Goal: Information Seeking & Learning: Learn about a topic

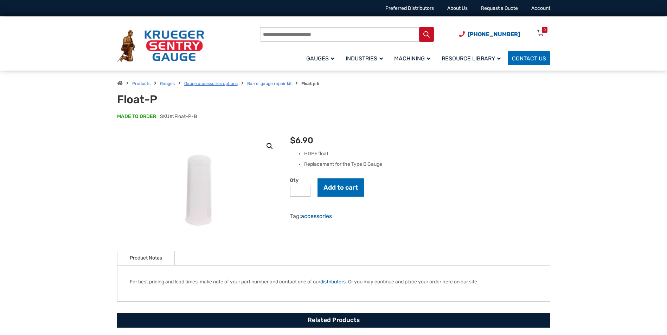
click at [213, 84] on link "Gauge accessories options" at bounding box center [210, 83] width 53 height 5
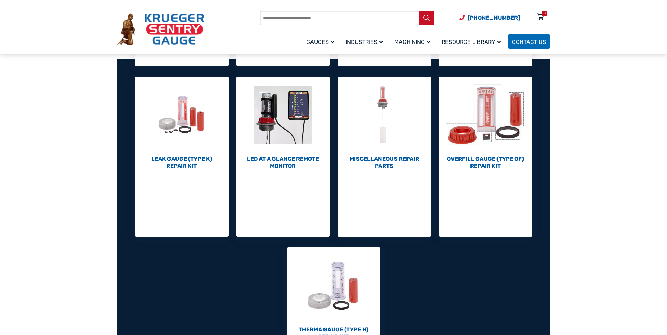
scroll to position [281, 0]
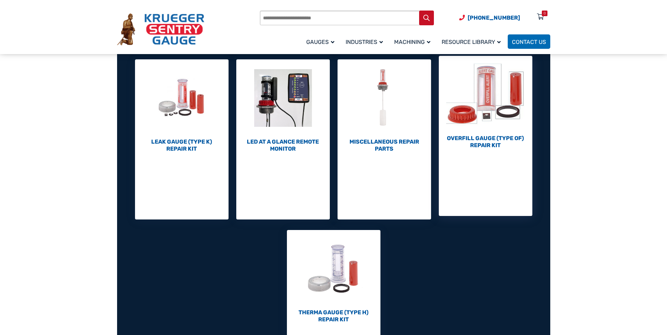
click at [483, 105] on img "Visit product category Overfill Gauge (Type OF) Repair Kit" at bounding box center [485, 94] width 93 height 77
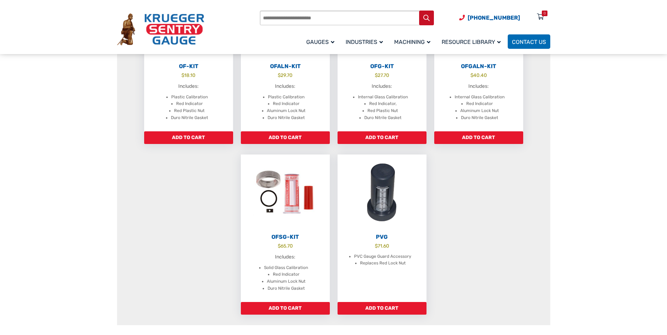
scroll to position [246, 0]
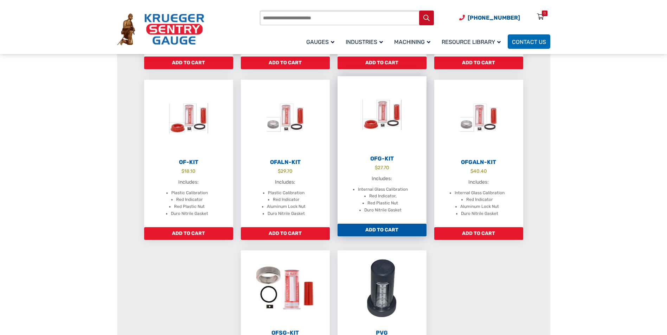
click at [393, 134] on img at bounding box center [381, 114] width 89 height 77
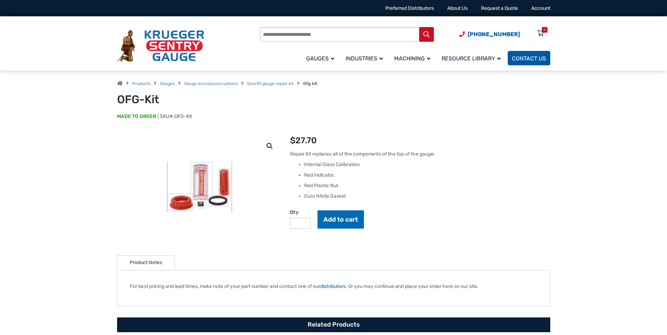
click at [524, 54] on link "Contact Us" at bounding box center [529, 58] width 43 height 14
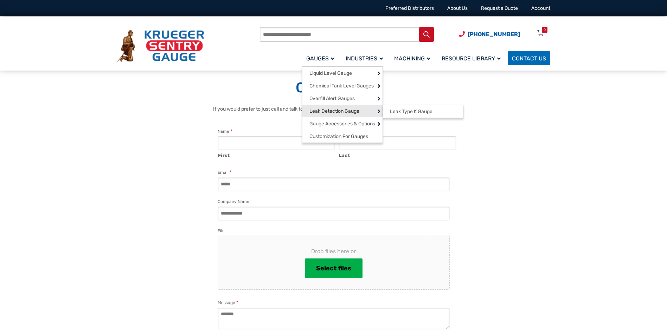
click at [328, 106] on link "Leak Detection Gauge" at bounding box center [342, 111] width 80 height 13
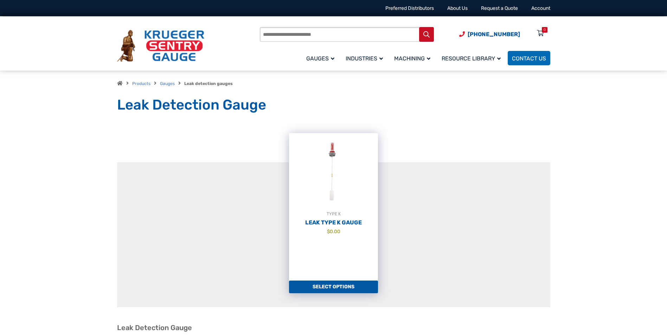
click at [334, 285] on link "Select options" at bounding box center [333, 287] width 89 height 13
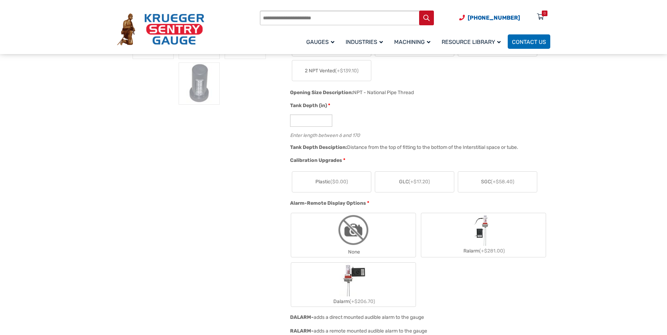
scroll to position [246, 0]
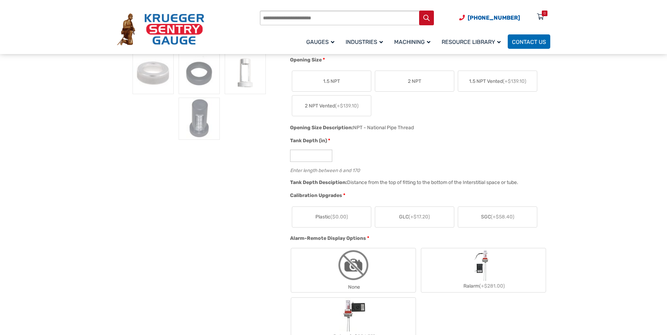
click at [327, 82] on span "1.5 NPT" at bounding box center [331, 81] width 17 height 7
click at [332, 79] on span "1.5 NPT" at bounding box center [331, 81] width 17 height 7
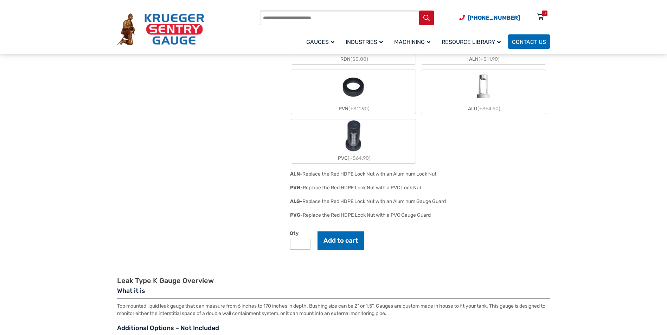
scroll to position [527, 0]
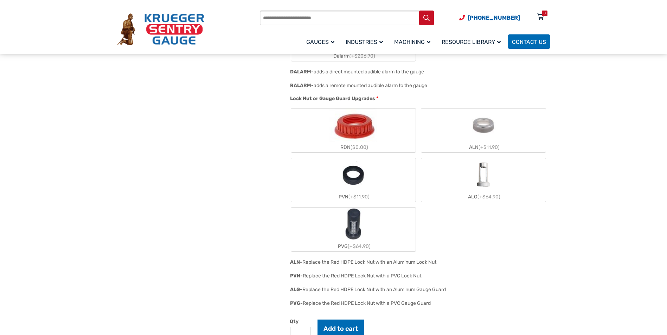
click at [296, 17] on input "Products search" at bounding box center [347, 18] width 174 height 15
type input "**********"
click at [419, 11] on button "Search" at bounding box center [426, 18] width 15 height 15
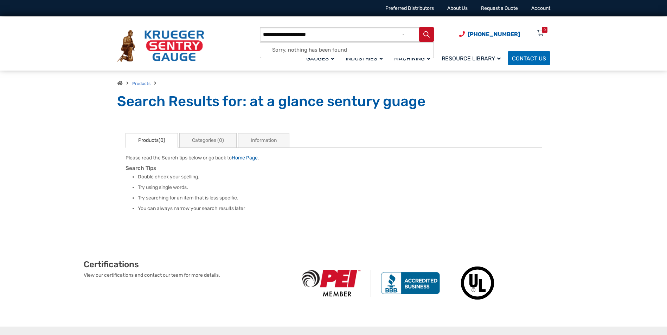
type input "**********"
click at [419, 27] on button "Search" at bounding box center [426, 34] width 15 height 15
click at [311, 35] on input "**********" at bounding box center [347, 34] width 174 height 15
type input "**********"
click at [419, 27] on button "Search" at bounding box center [426, 34] width 15 height 15
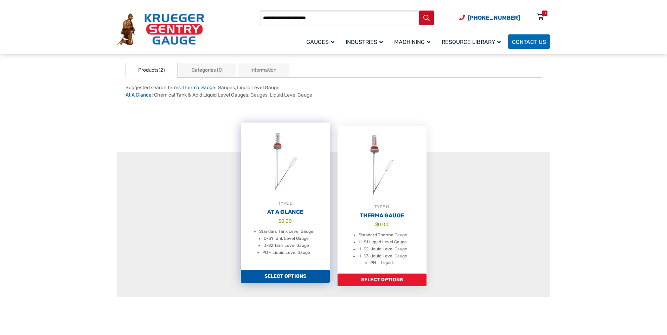
click at [301, 273] on link "Select options" at bounding box center [285, 276] width 89 height 13
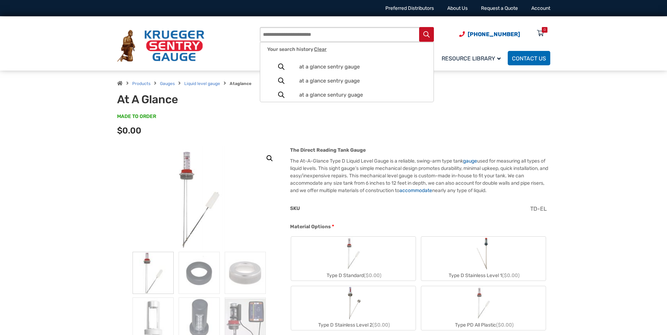
click at [269, 35] on input "Products search" at bounding box center [347, 34] width 174 height 15
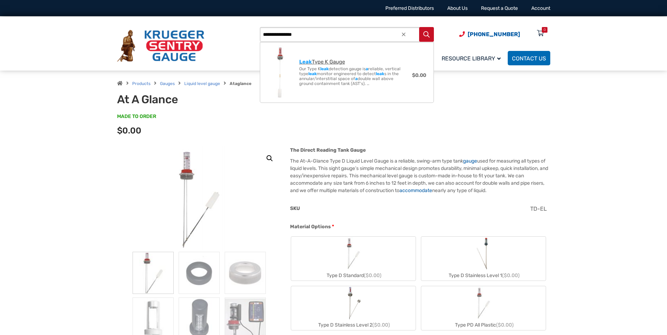
click at [311, 62] on strong "Leak" at bounding box center [305, 62] width 13 height 6
type input "**********"
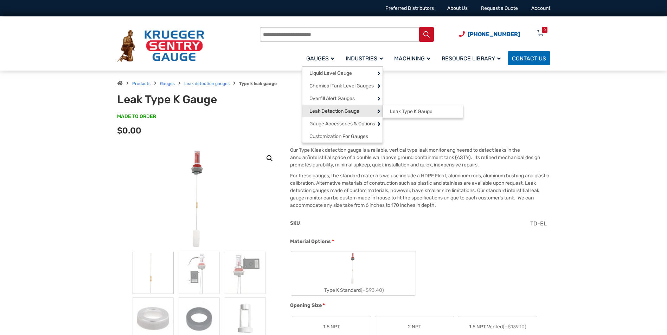
click at [342, 109] on span "Leak Detection Gauge" at bounding box center [334, 111] width 50 height 6
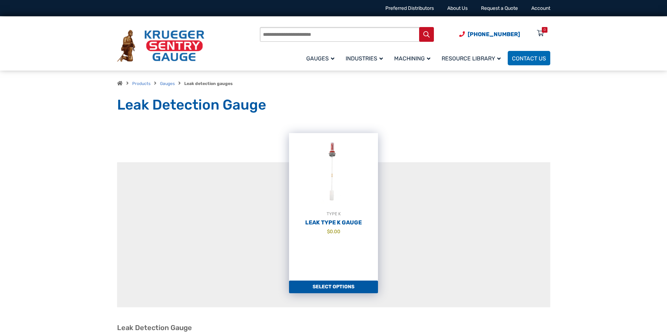
click at [333, 289] on link "Select options" at bounding box center [333, 287] width 89 height 13
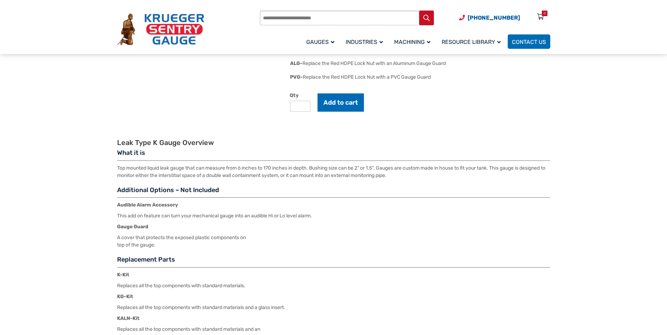
scroll to position [527, 0]
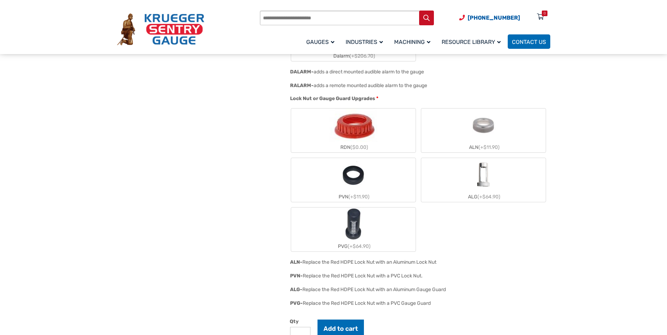
click at [382, 229] on label "PVG (+$64.90)" at bounding box center [353, 230] width 124 height 44
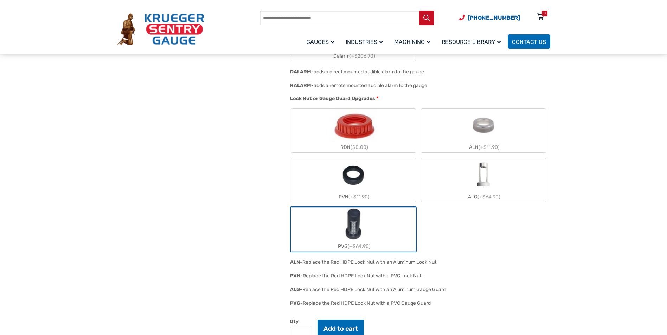
click at [382, 229] on label "PVG (+$64.90)" at bounding box center [353, 230] width 124 height 44
click at [353, 221] on img "PVG" at bounding box center [353, 225] width 34 height 34
click at [519, 38] on link "Contact Us" at bounding box center [529, 41] width 43 height 14
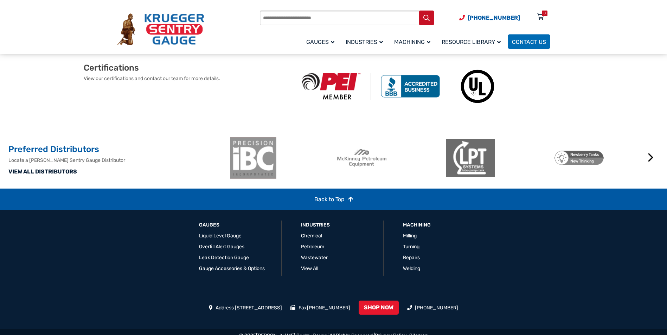
scroll to position [488, 0]
